Goal: Participate in discussion: Engage in conversation with other users on a specific topic

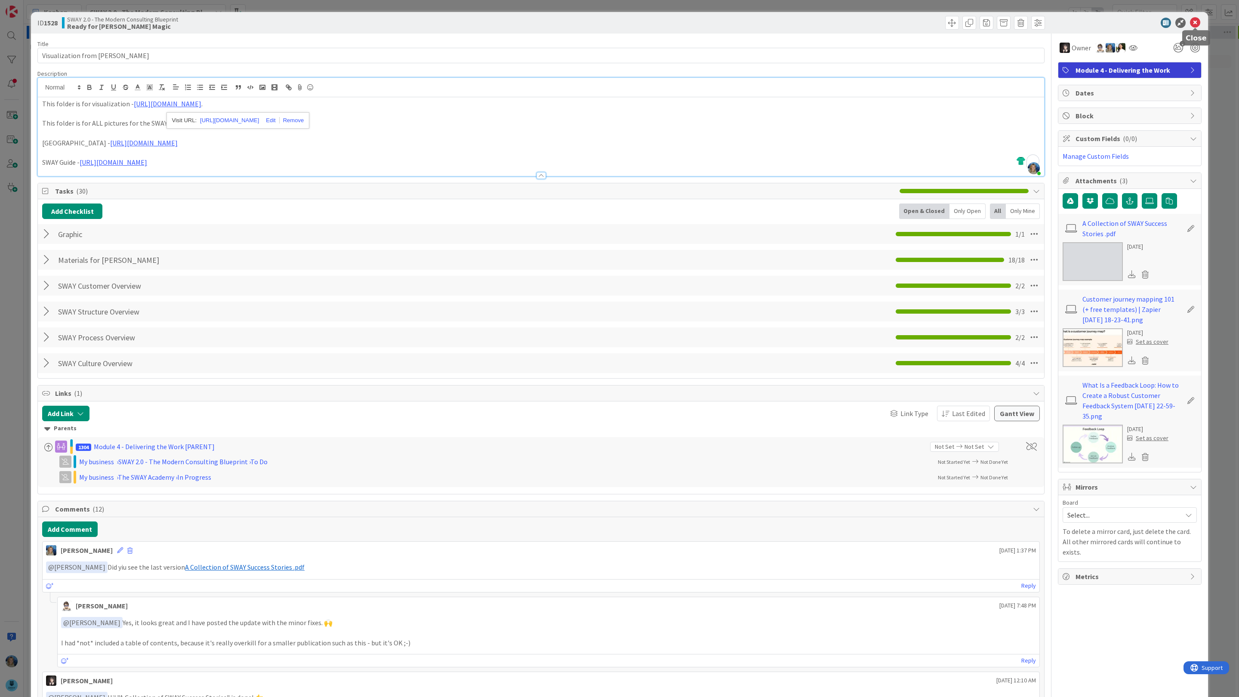
click at [1198, 22] on icon at bounding box center [1195, 23] width 10 height 10
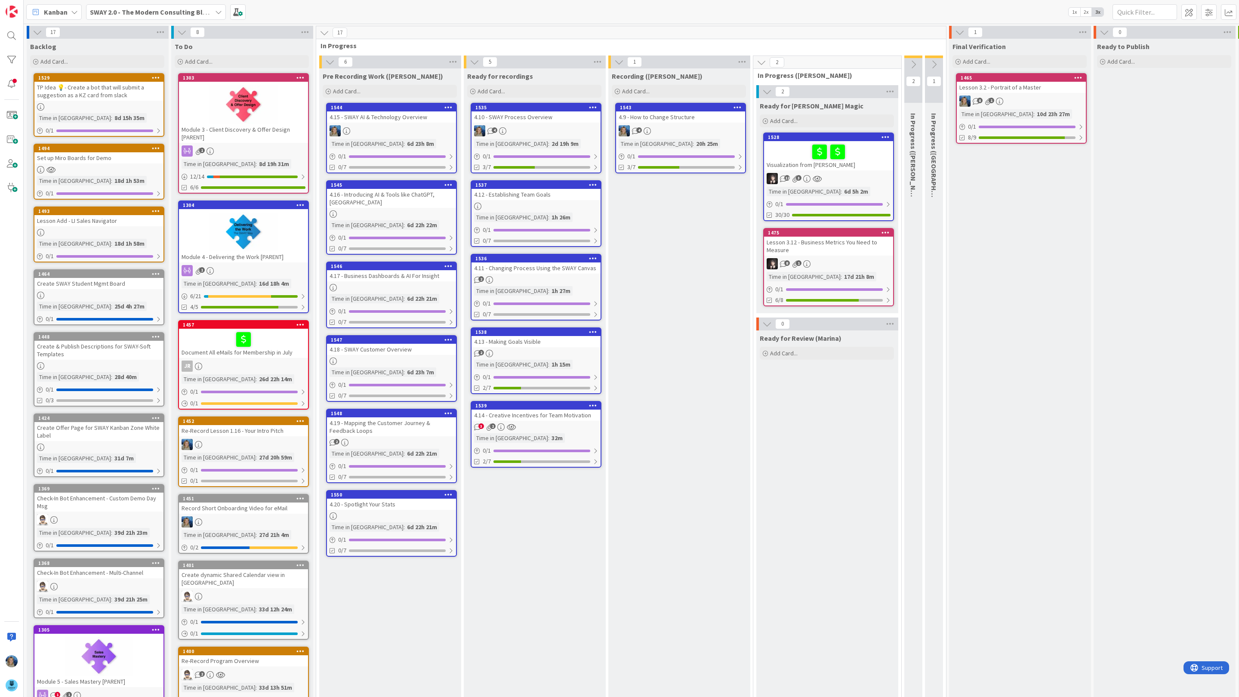
click at [401, 120] on div "4.15 - SWAY AI & Technology Overview" at bounding box center [391, 116] width 129 height 11
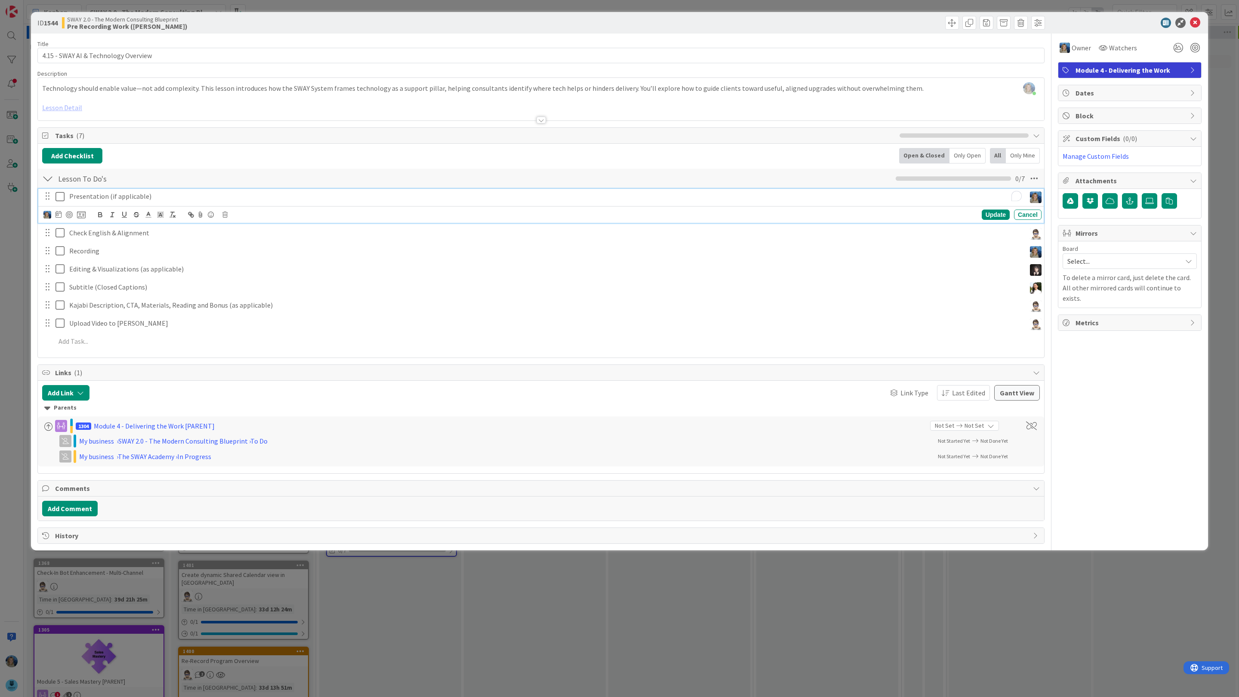
click at [164, 201] on p "Presentation (if applicable)" at bounding box center [545, 196] width 953 height 10
click at [80, 508] on button "Add Comment" at bounding box center [69, 508] width 55 height 15
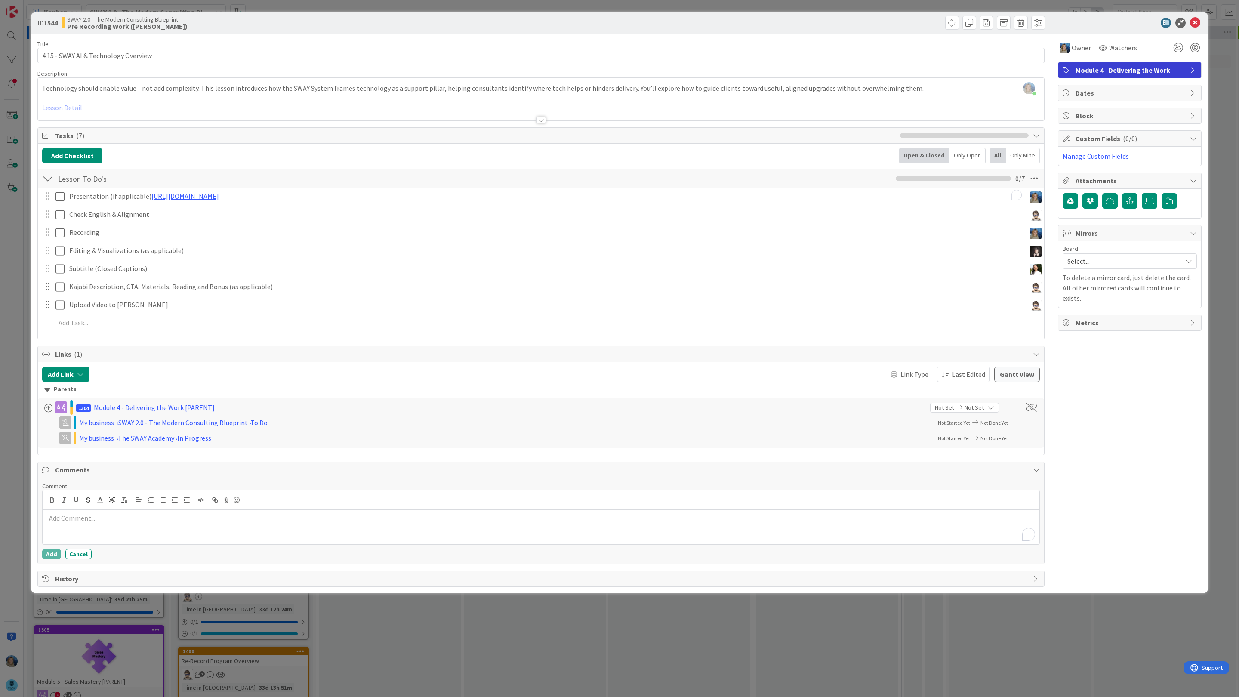
click at [110, 522] on p "To enrich screen reader interactions, please activate Accessibility in Grammarl…" at bounding box center [541, 518] width 990 height 10
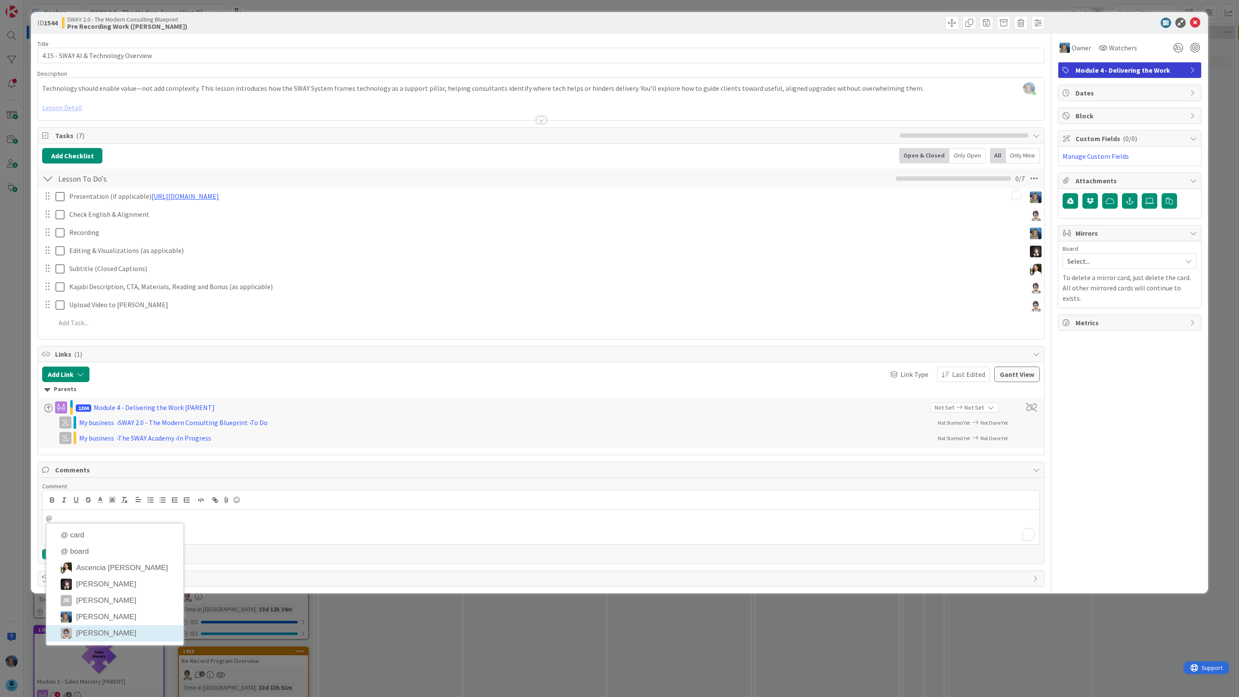
click at [115, 637] on li "[PERSON_NAME]" at bounding box center [114, 633] width 137 height 16
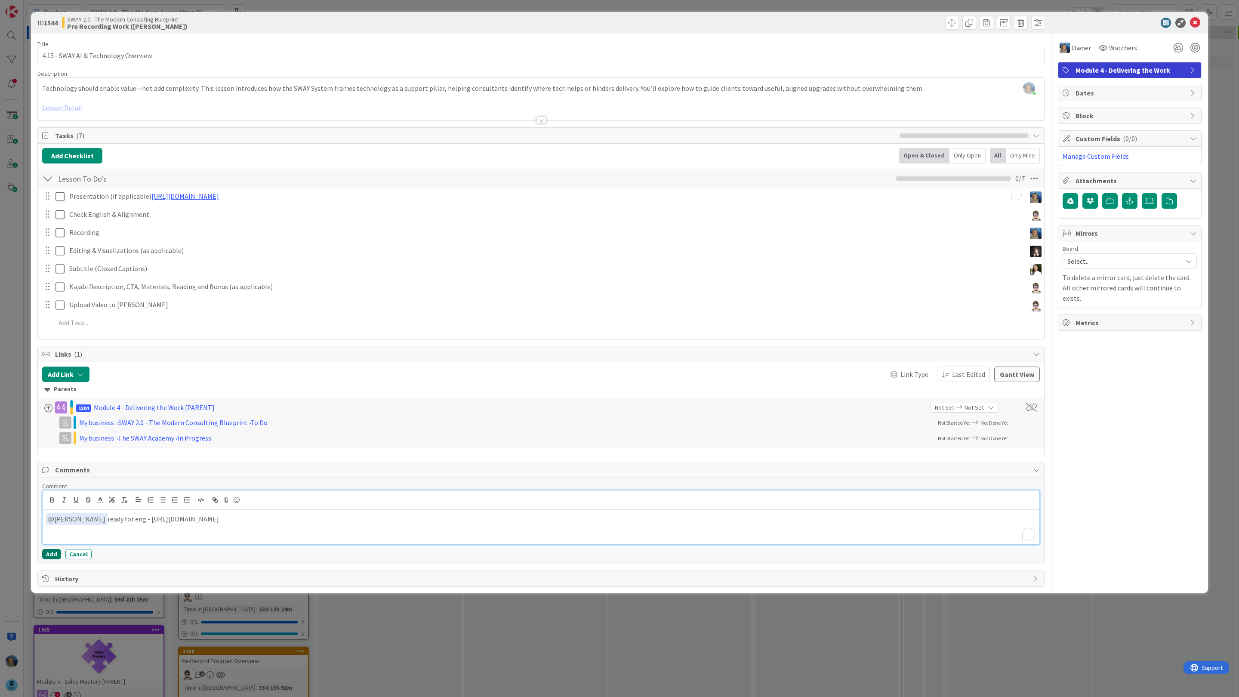
click at [53, 557] on button "Add" at bounding box center [51, 554] width 19 height 10
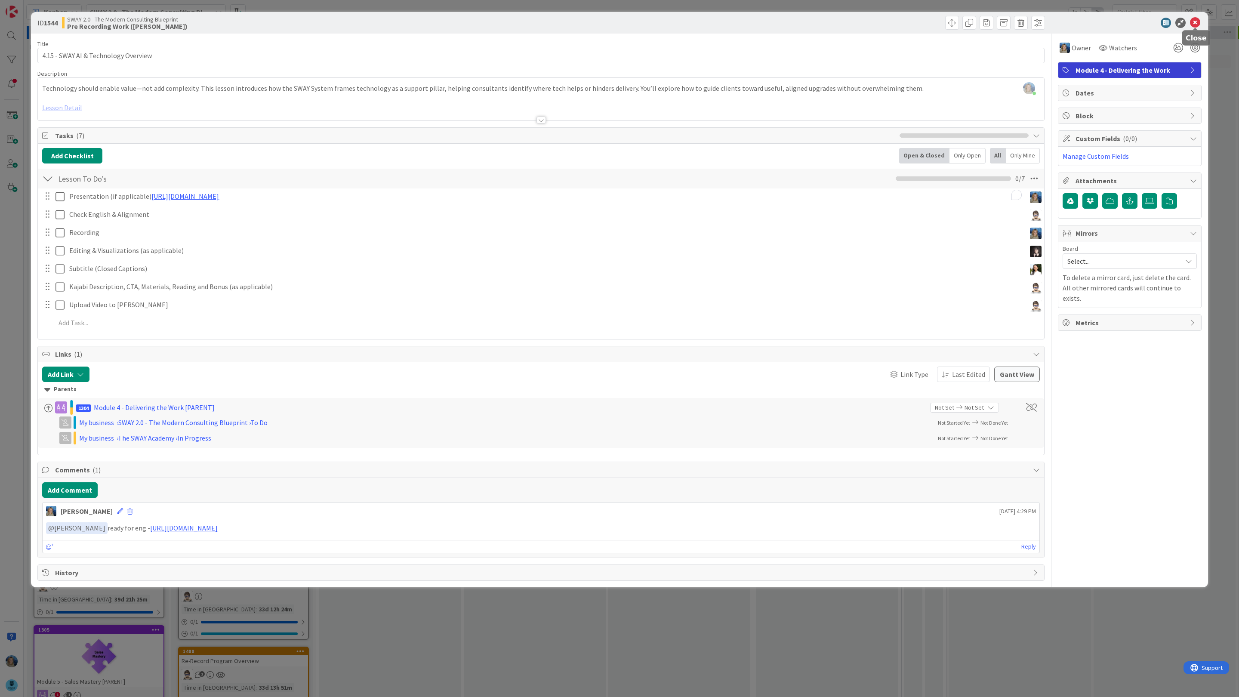
click at [1195, 25] on icon at bounding box center [1195, 23] width 10 height 10
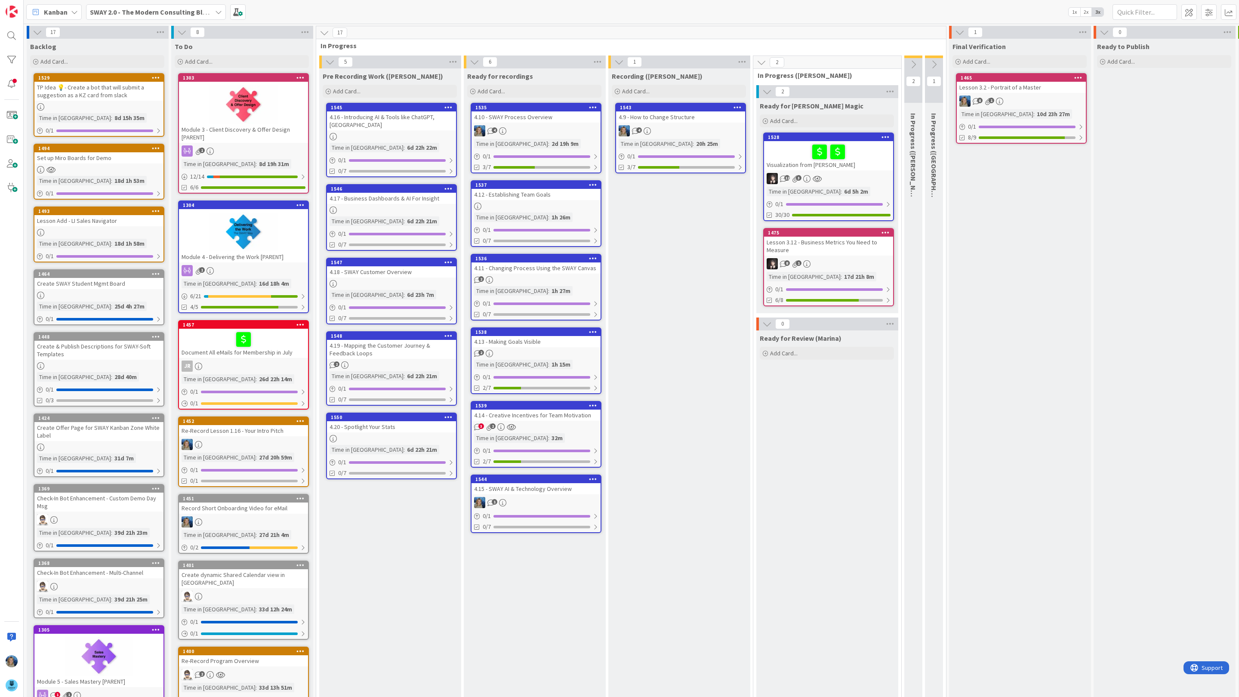
click at [543, 436] on div "Time in Column : 32m" at bounding box center [536, 437] width 124 height 9
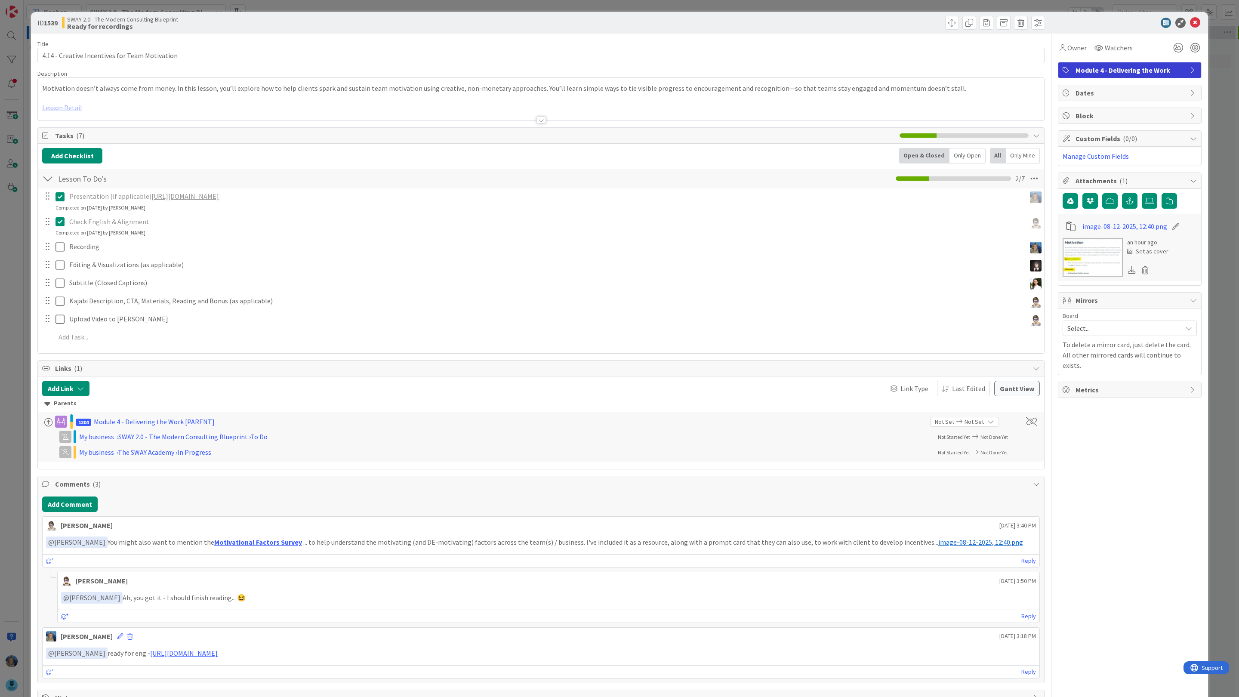
scroll to position [34, 0]
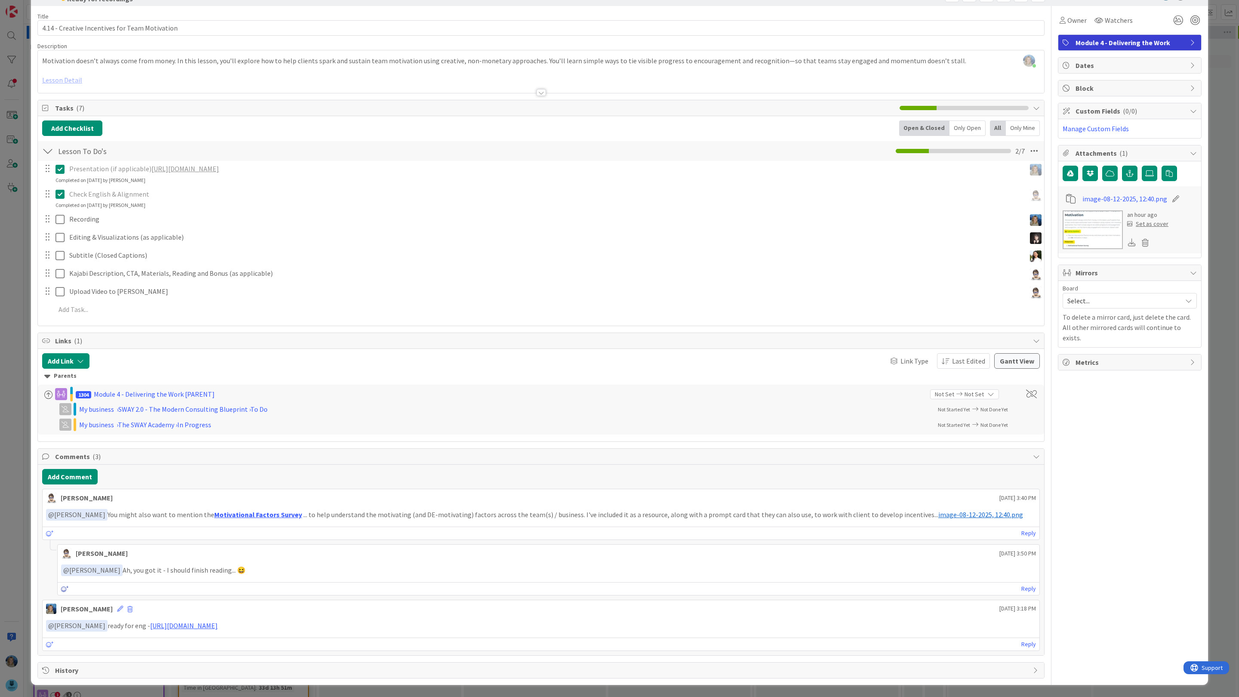
click at [66, 588] on icon at bounding box center [65, 589] width 8 height 6
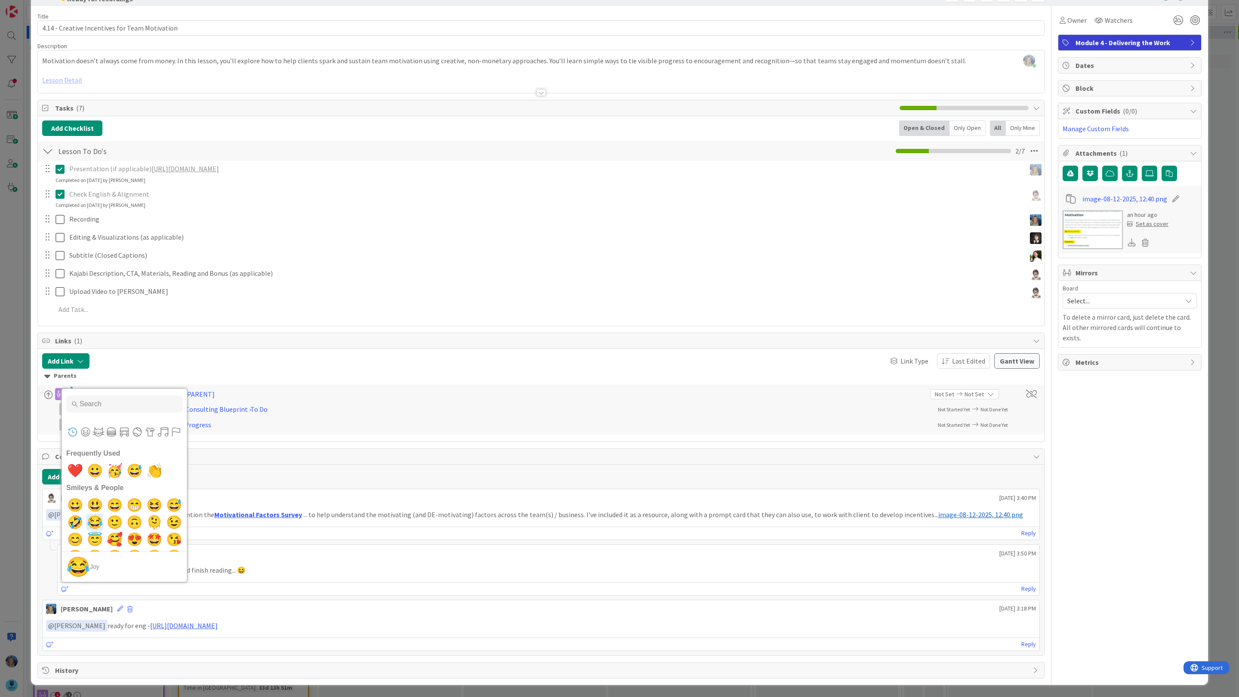
click at [96, 519] on span "😂" at bounding box center [95, 522] width 20 height 17
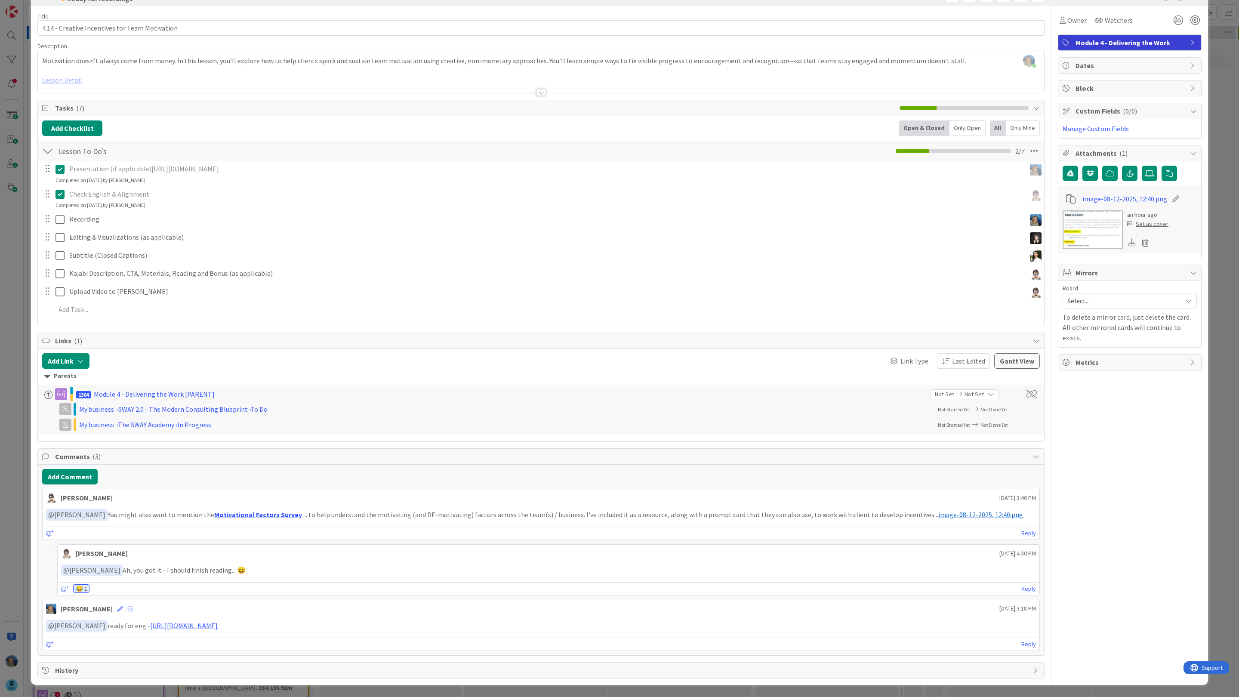
click at [287, 545] on div "[PERSON_NAME] [DATE] 4:30 PM" at bounding box center [549, 552] width 982 height 14
click at [1216, 115] on div "ID 1539 SWAY 2.0 - The Modern Consulting Blueprint Ready for recordings Title 4…" at bounding box center [619, 348] width 1239 height 697
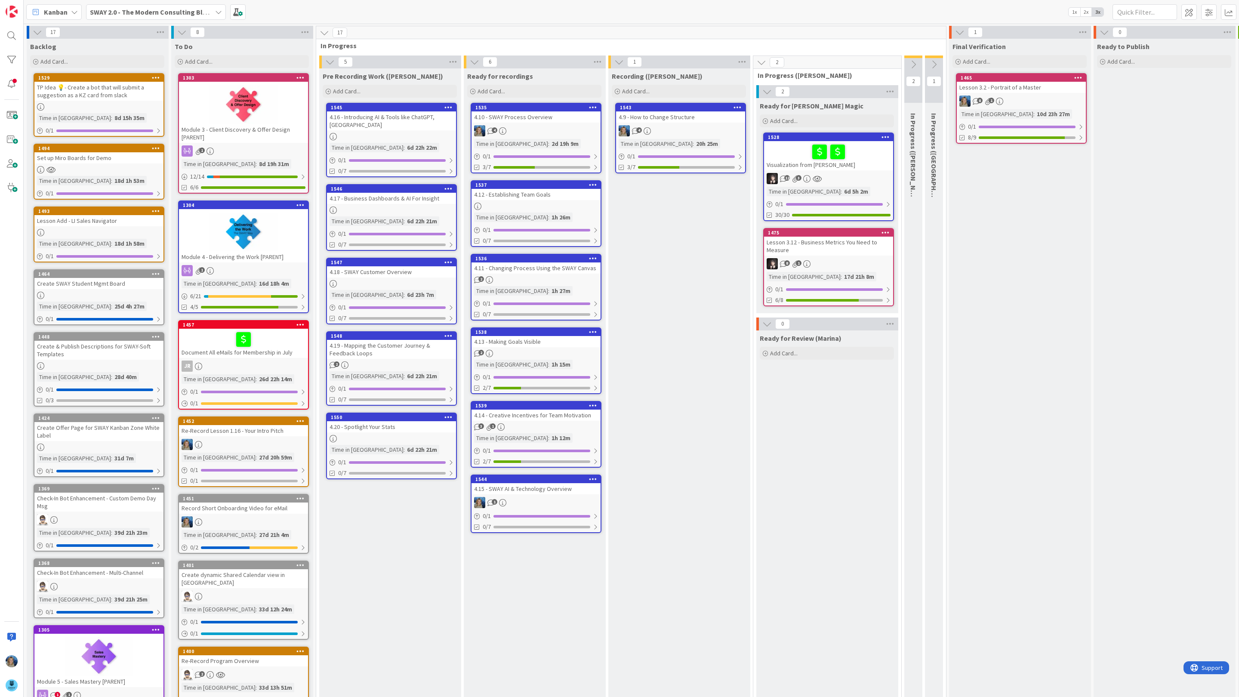
click at [510, 489] on div "4.15 - SWAY AI & Technology Overview" at bounding box center [535, 488] width 129 height 11
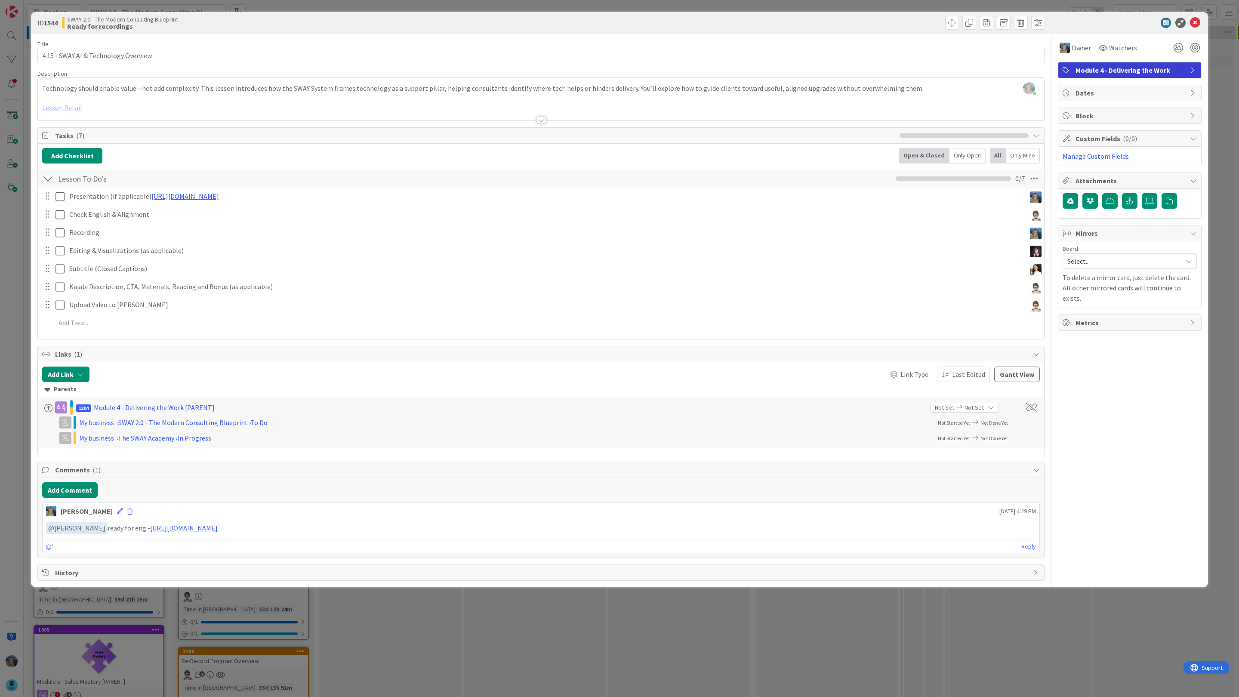
click at [1213, 112] on div "ID 1544 SWAY 2.0 - The Modern Consulting Blueprint Ready for recordings Title 3…" at bounding box center [619, 348] width 1239 height 697
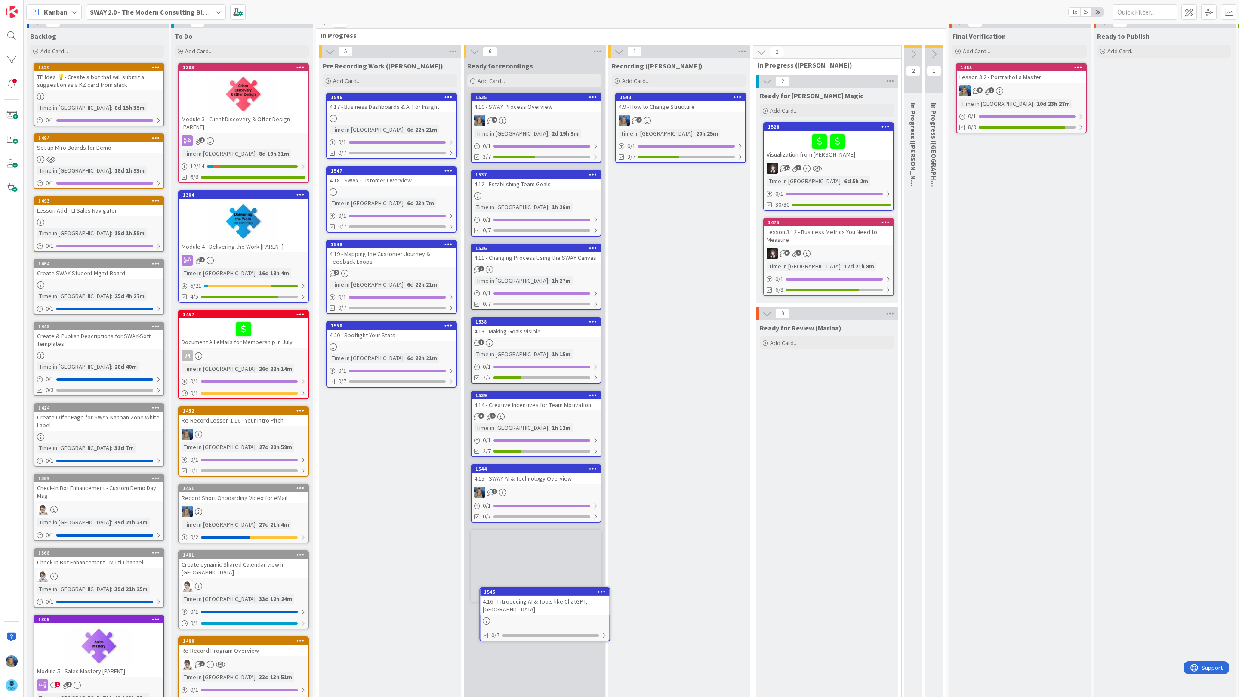
scroll to position [12, 0]
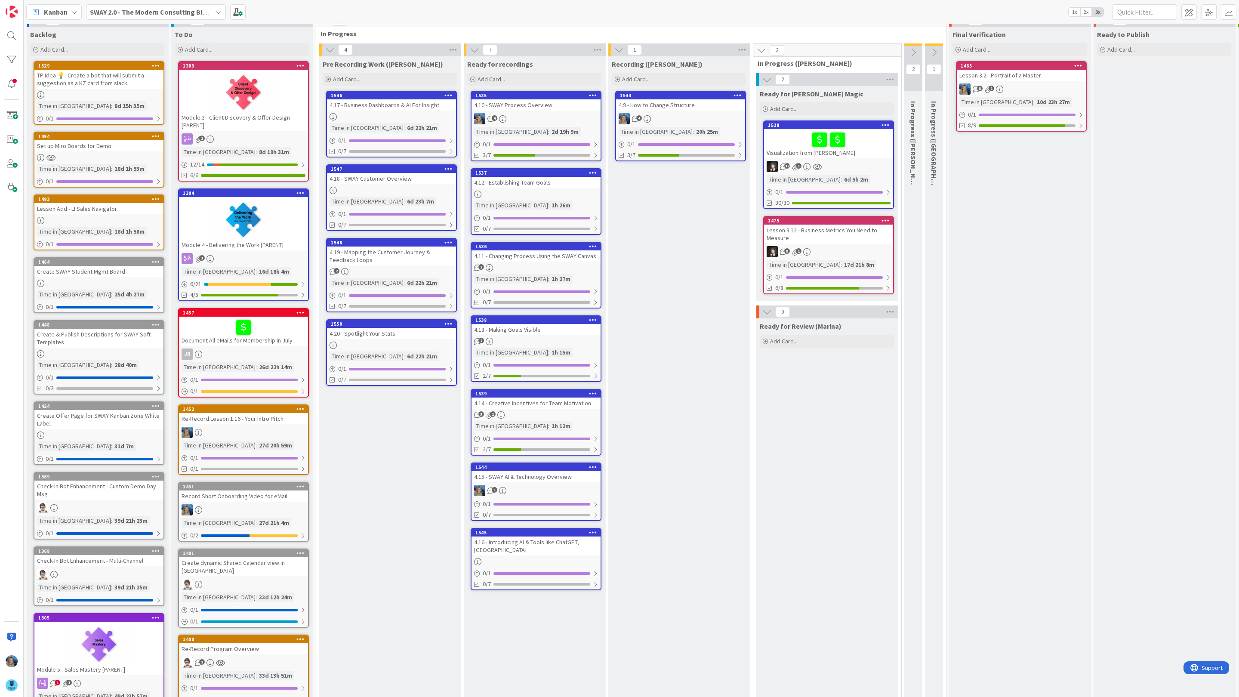
click at [550, 542] on div "4.16 - Introducing AI & Tools like ChatGPT, [GEOGRAPHIC_DATA]" at bounding box center [535, 545] width 129 height 19
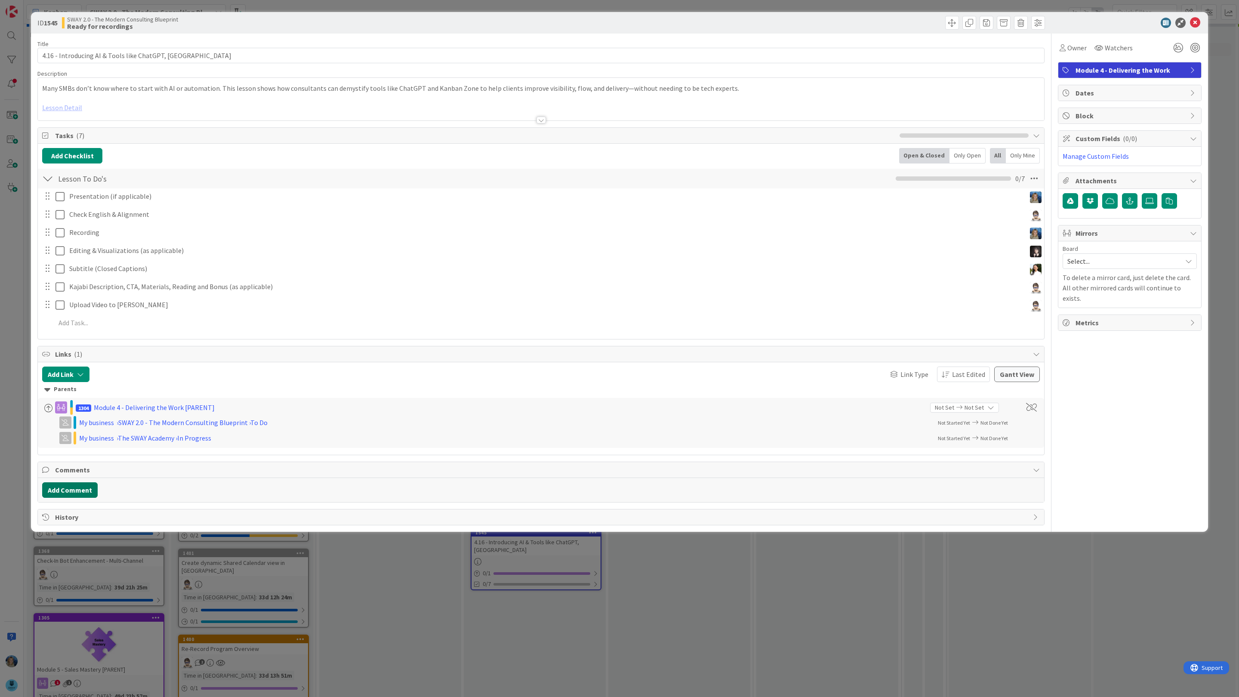
click at [82, 490] on button "Add Comment" at bounding box center [69, 489] width 55 height 15
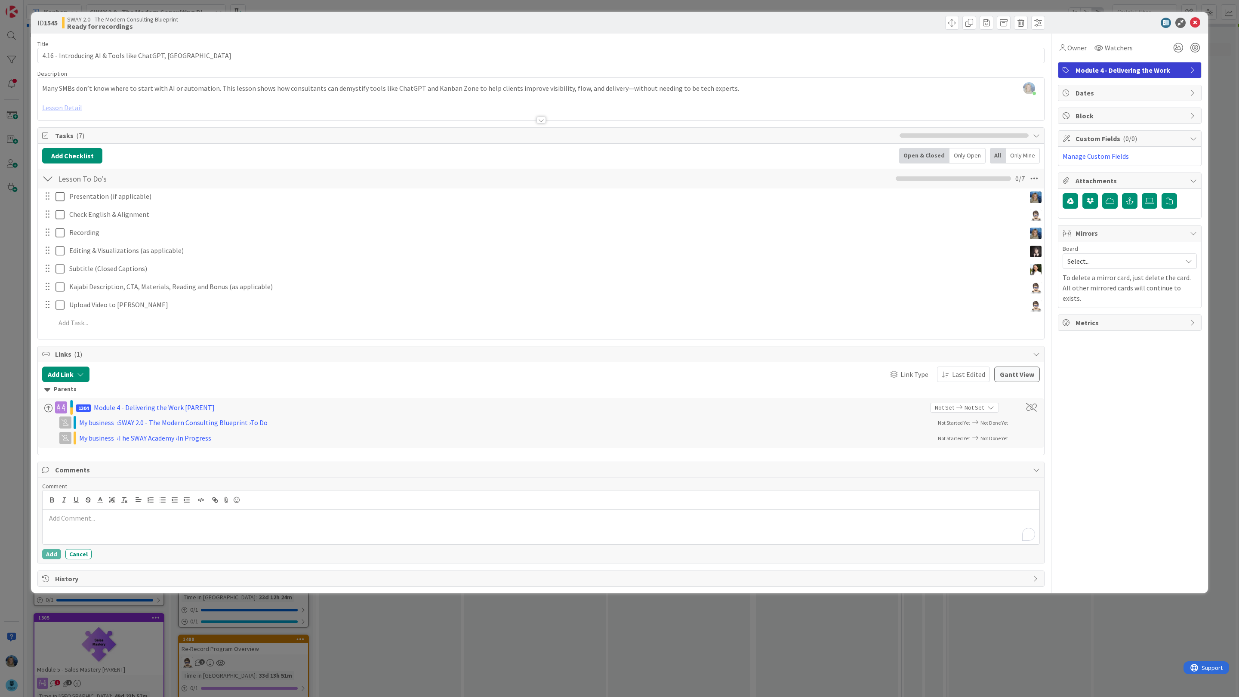
click at [84, 531] on div "To enrich screen reader interactions, please activate Accessibility in Grammarl…" at bounding box center [541, 527] width 997 height 34
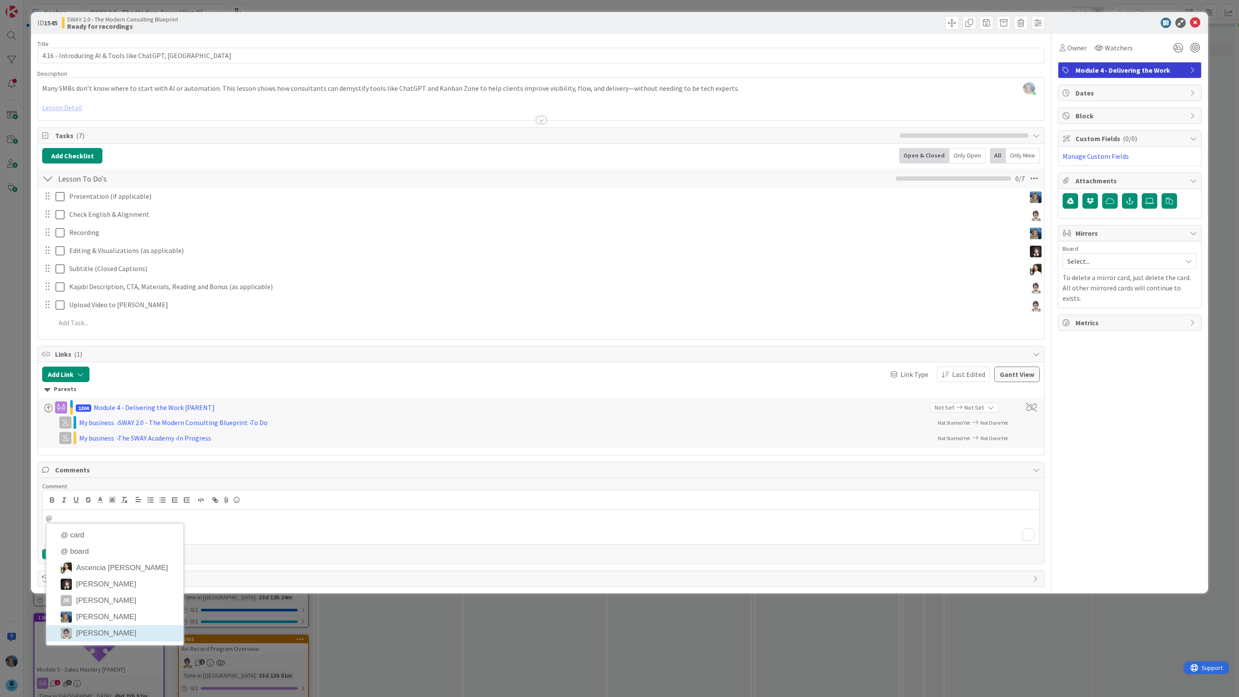
click at [108, 639] on li "[PERSON_NAME]" at bounding box center [114, 633] width 137 height 16
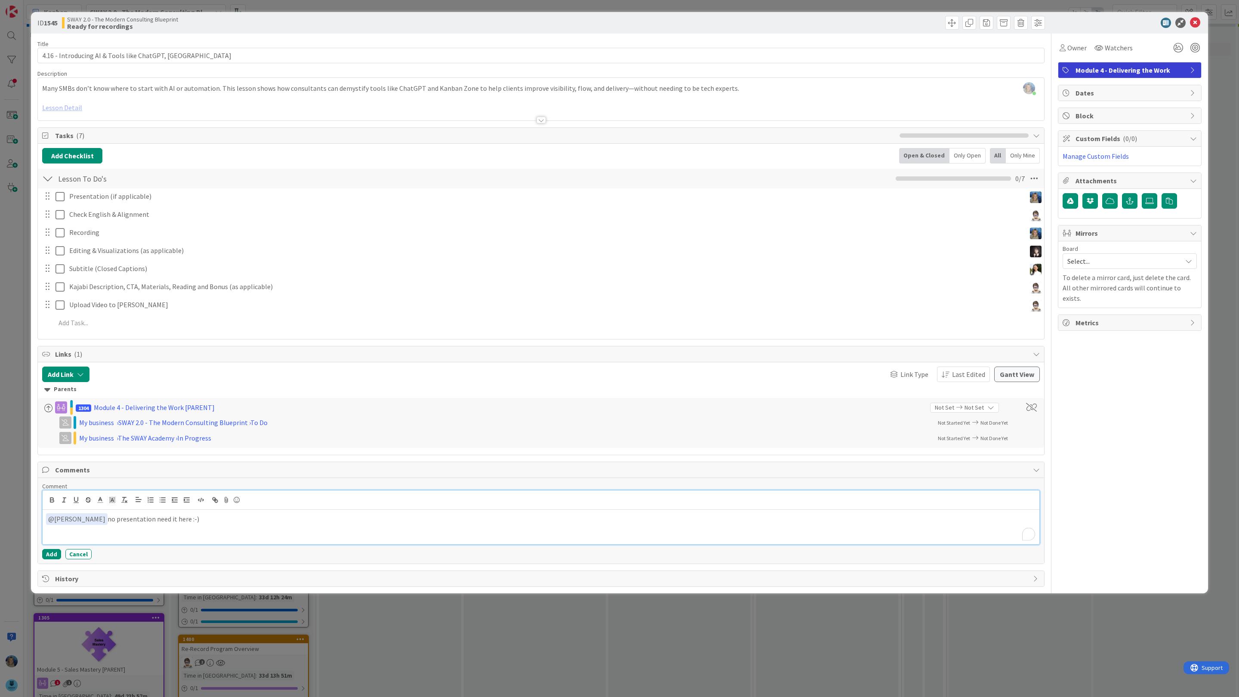
click at [150, 521] on p "﻿ @ [PERSON_NAME] ﻿ no presentation need it here :-)" at bounding box center [541, 519] width 990 height 12
click at [152, 523] on p "﻿ @ [PERSON_NAME] ﻿ no presentation need it here :-)" at bounding box center [541, 519] width 990 height 12
click at [52, 554] on button "Add" at bounding box center [51, 554] width 19 height 10
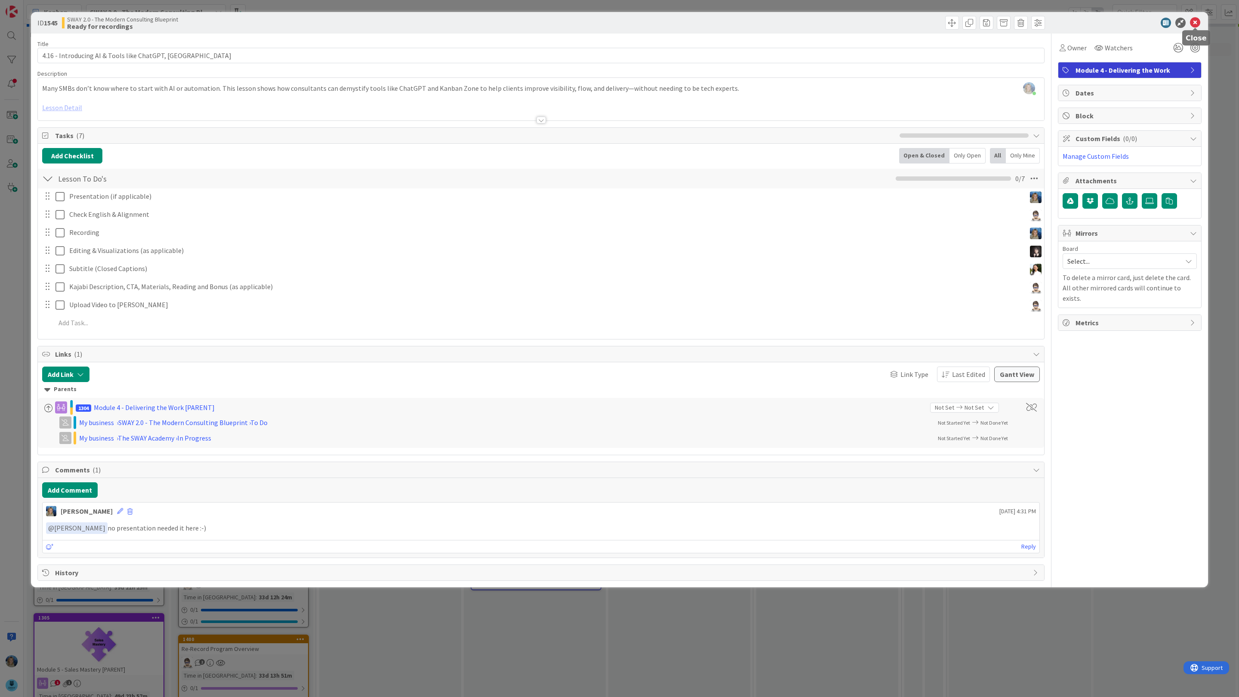
click at [1195, 25] on icon at bounding box center [1195, 23] width 10 height 10
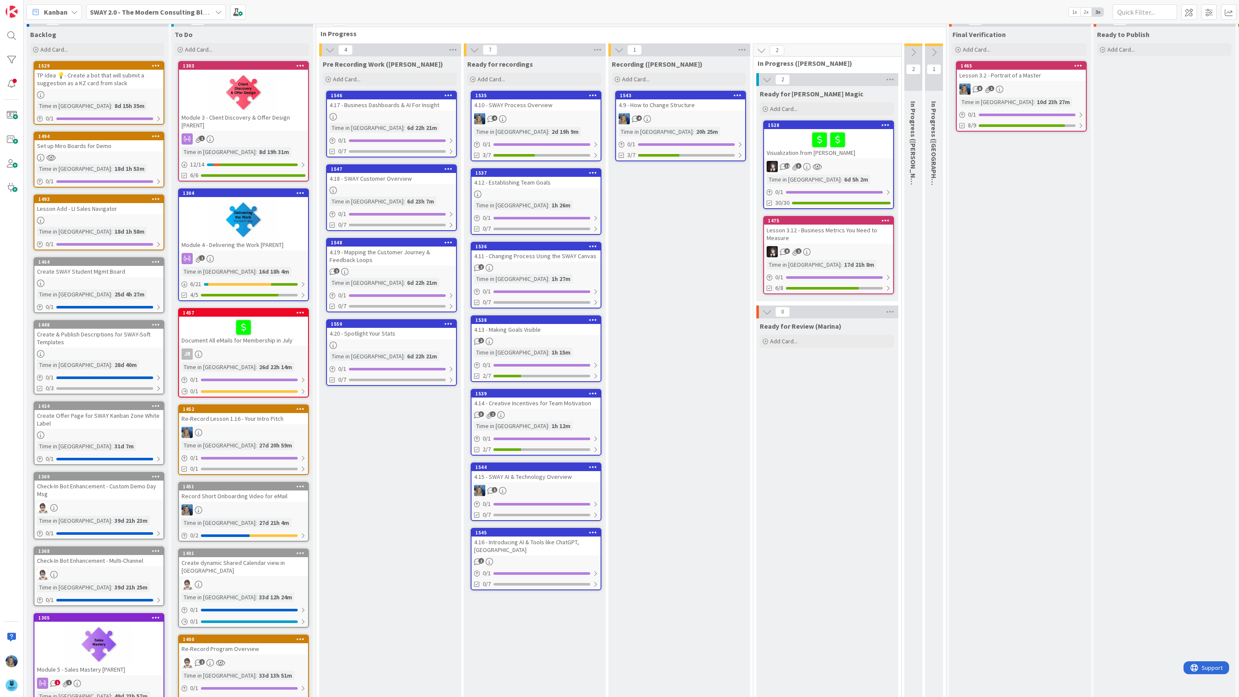
click at [398, 342] on div at bounding box center [391, 345] width 129 height 7
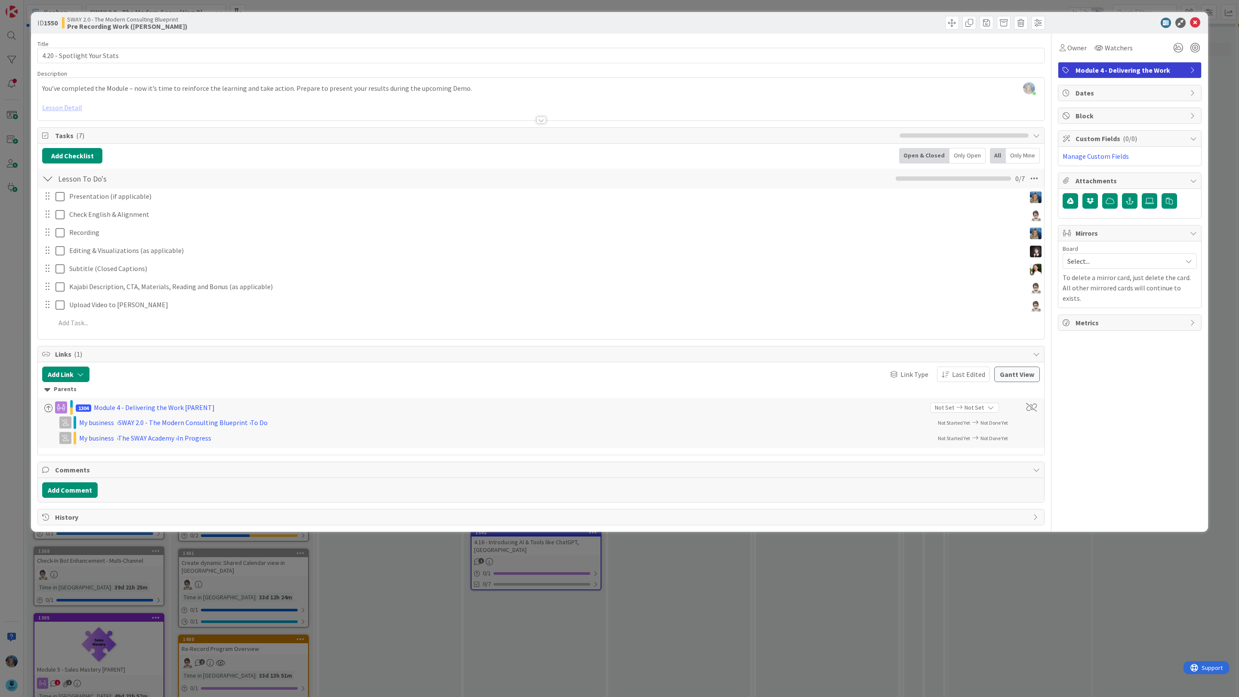
click at [73, 109] on div at bounding box center [541, 110] width 1006 height 22
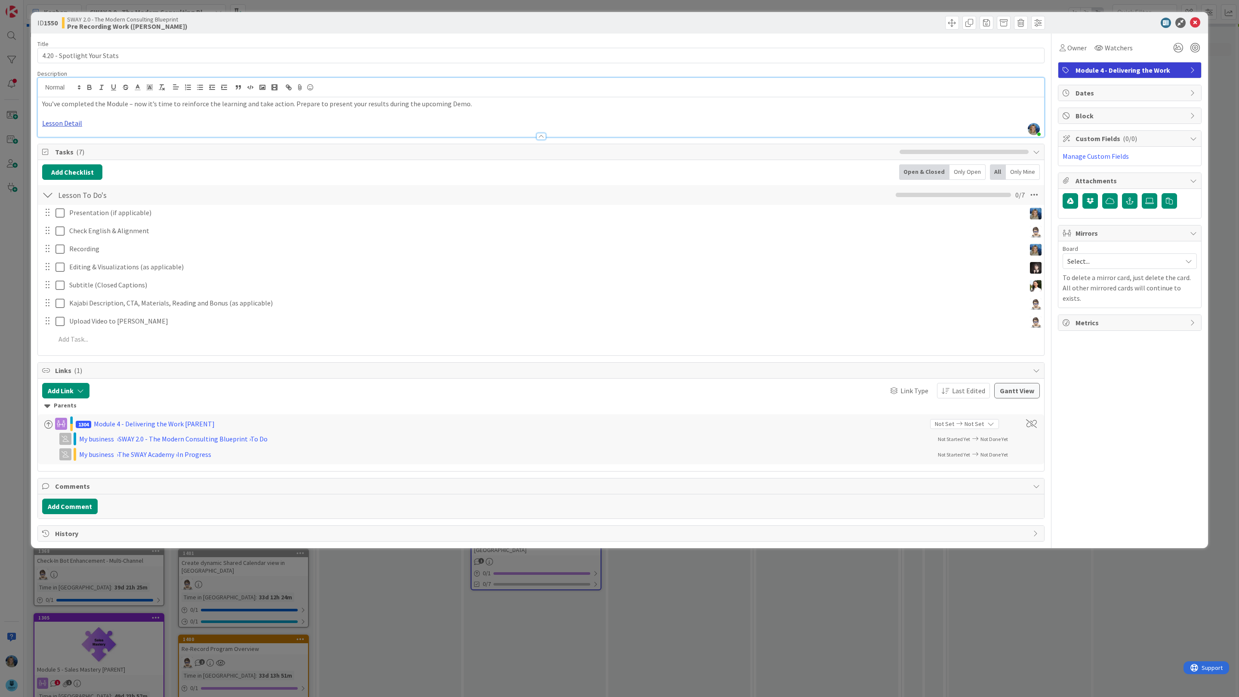
click at [71, 124] on link "Lesson Detail" at bounding box center [62, 123] width 40 height 9
click at [72, 140] on link "[URL][DOMAIN_NAME]" at bounding box center [63, 139] width 59 height 11
